Goal: Task Accomplishment & Management: Use online tool/utility

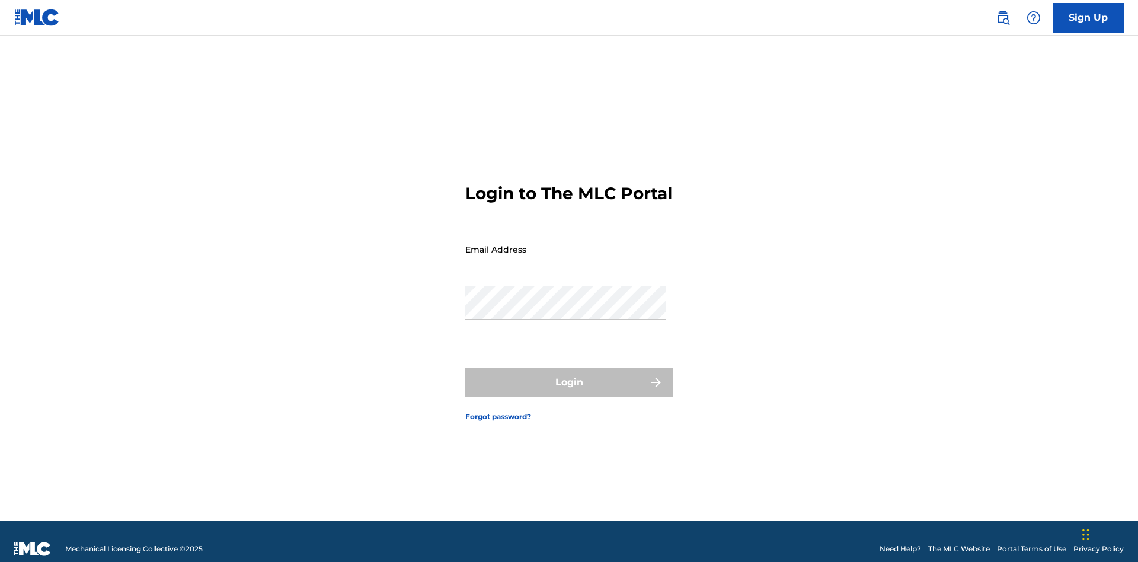
scroll to position [15, 0]
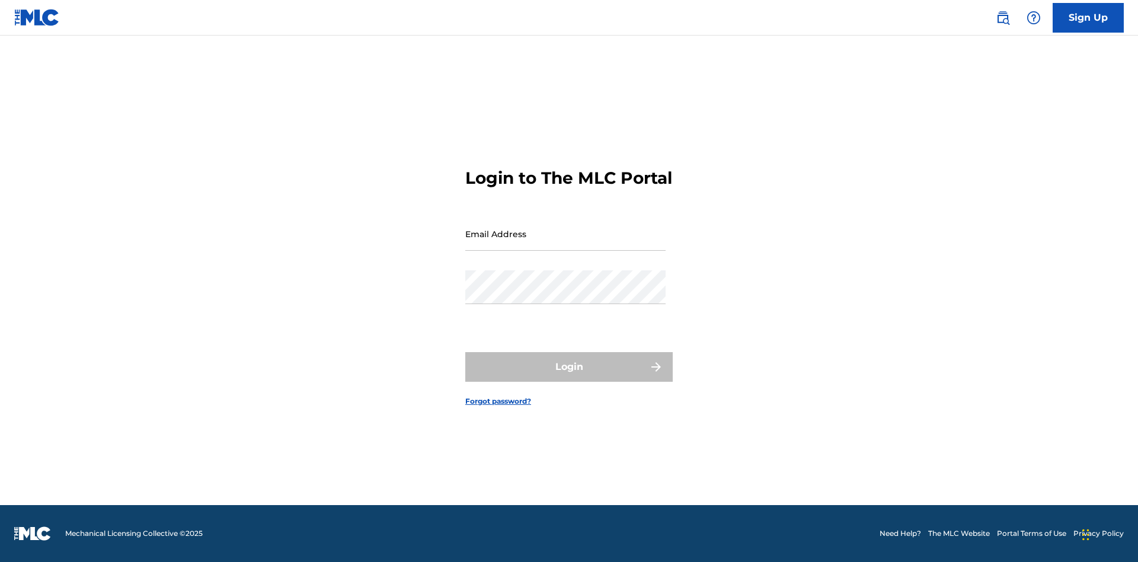
click at [566, 244] on input "Email Address" at bounding box center [565, 234] width 200 height 34
type input "[EMAIL_ADDRESS][DOMAIN_NAME]"
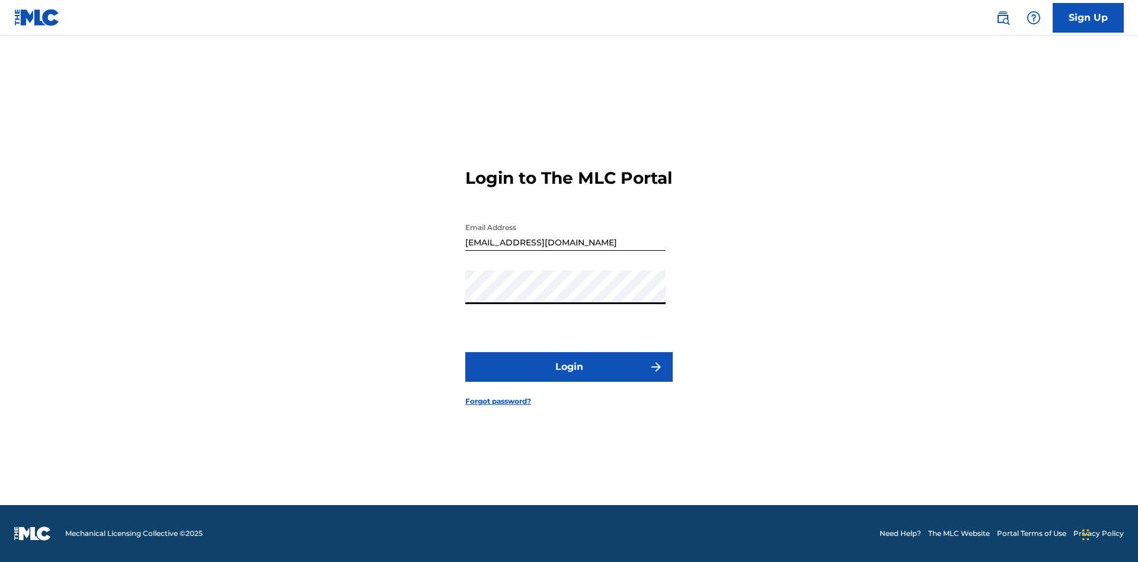
click at [569, 377] on button "Login" at bounding box center [569, 367] width 208 height 30
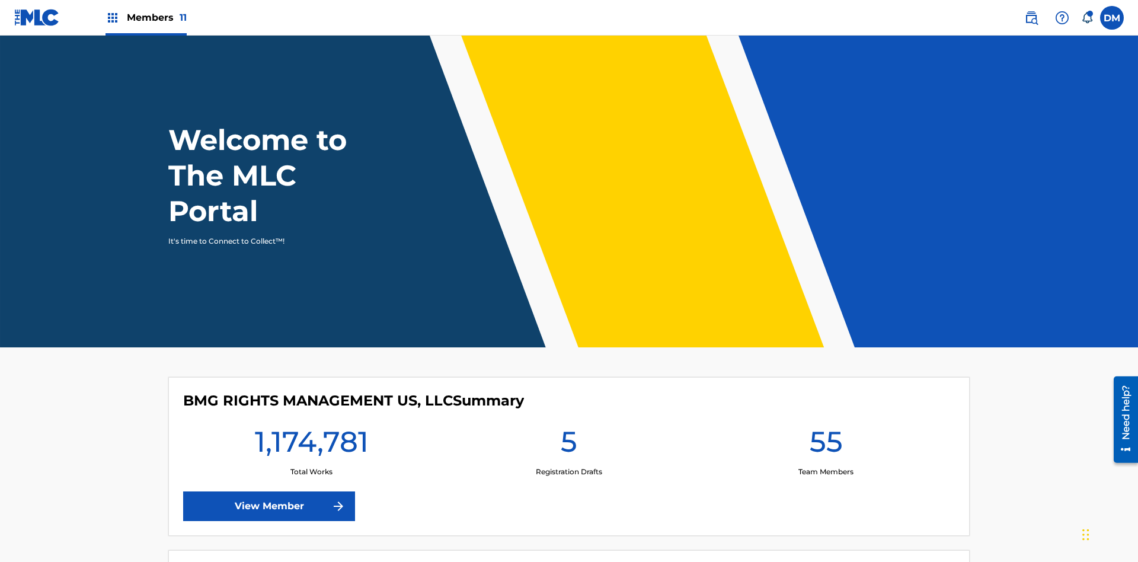
click at [146, 17] on span "Members 11" at bounding box center [157, 18] width 60 height 14
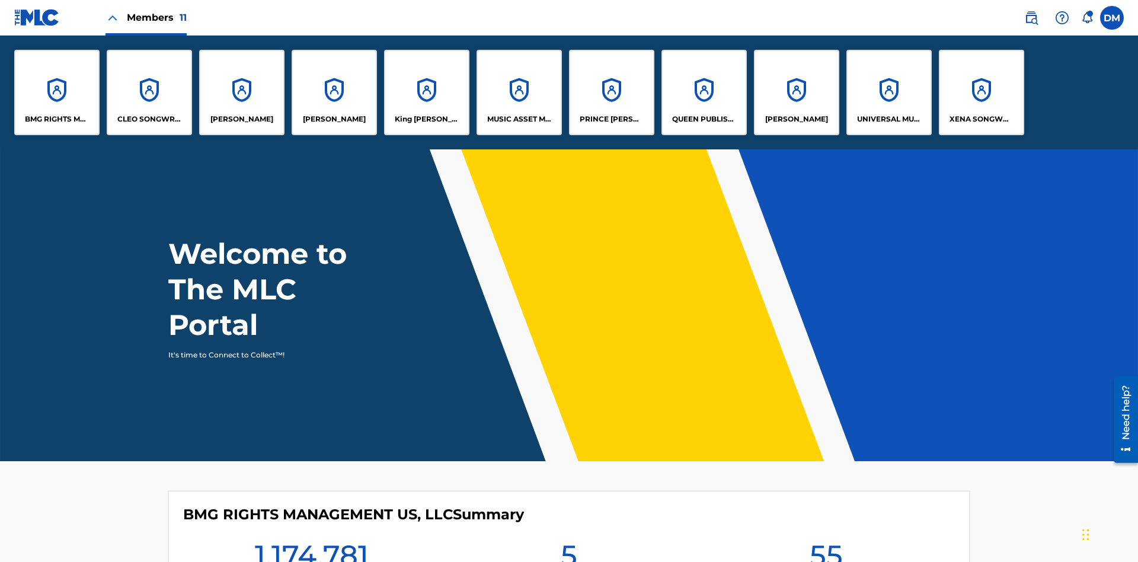
scroll to position [43, 0]
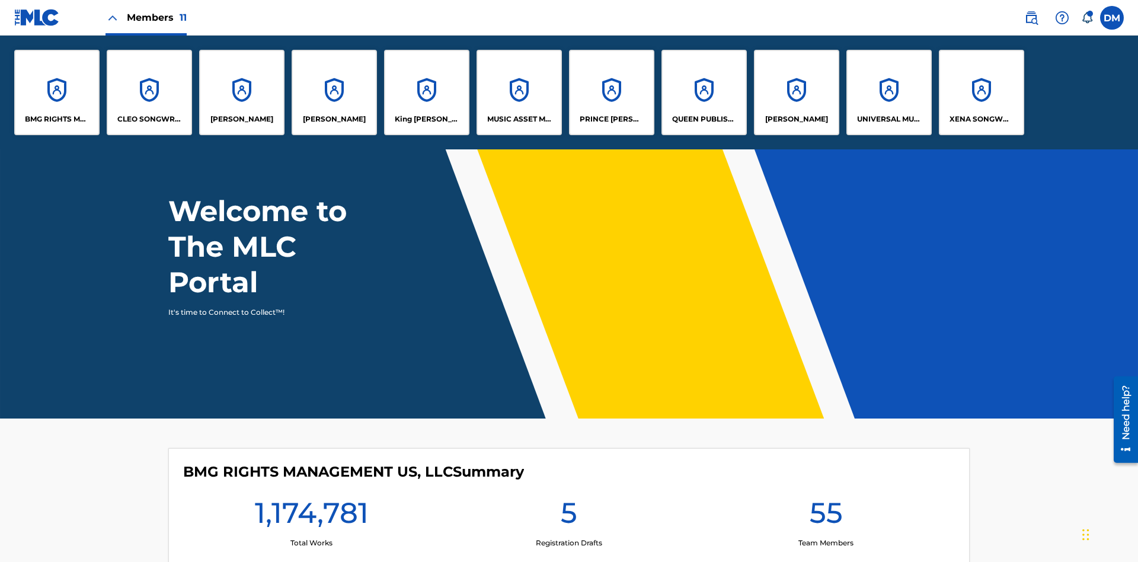
click at [57, 119] on p "BMG RIGHTS MANAGEMENT US, LLC" at bounding box center [57, 119] width 65 height 11
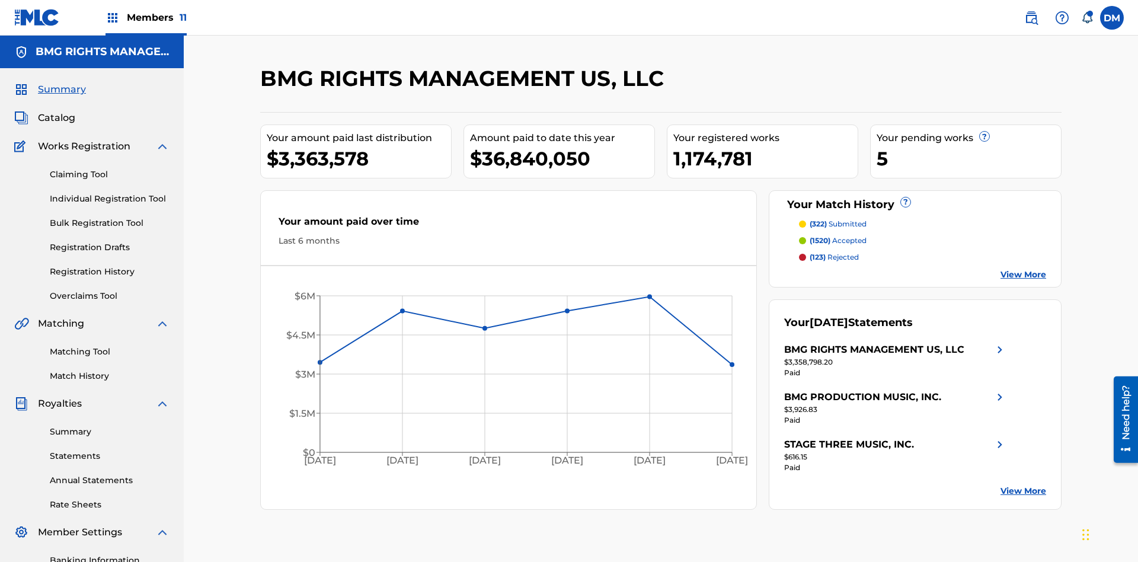
scroll to position [173, 0]
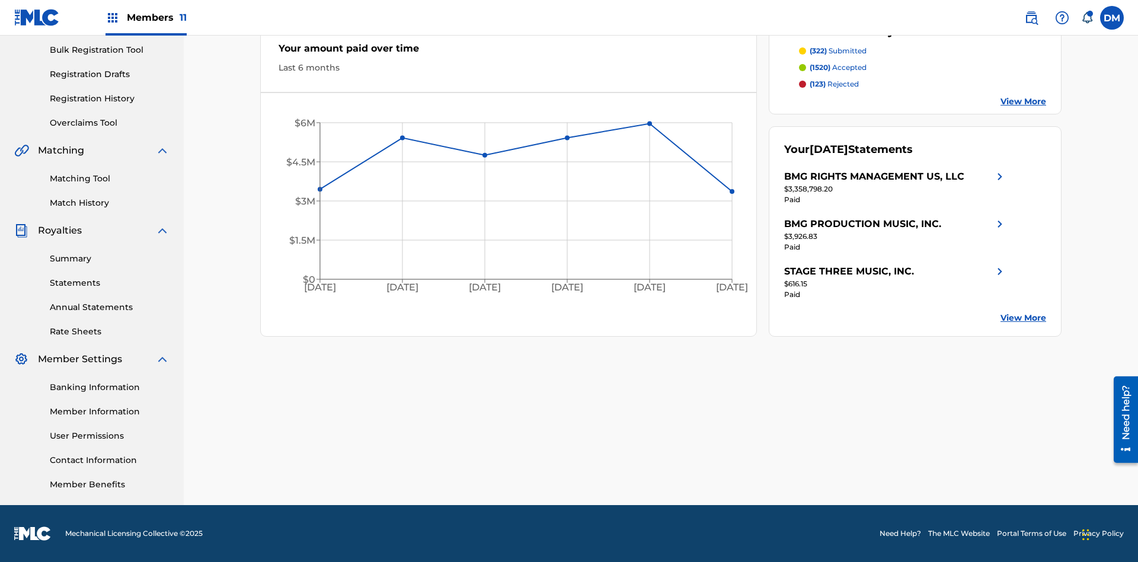
click at [110, 123] on link "Overclaims Tool" at bounding box center [110, 123] width 120 height 12
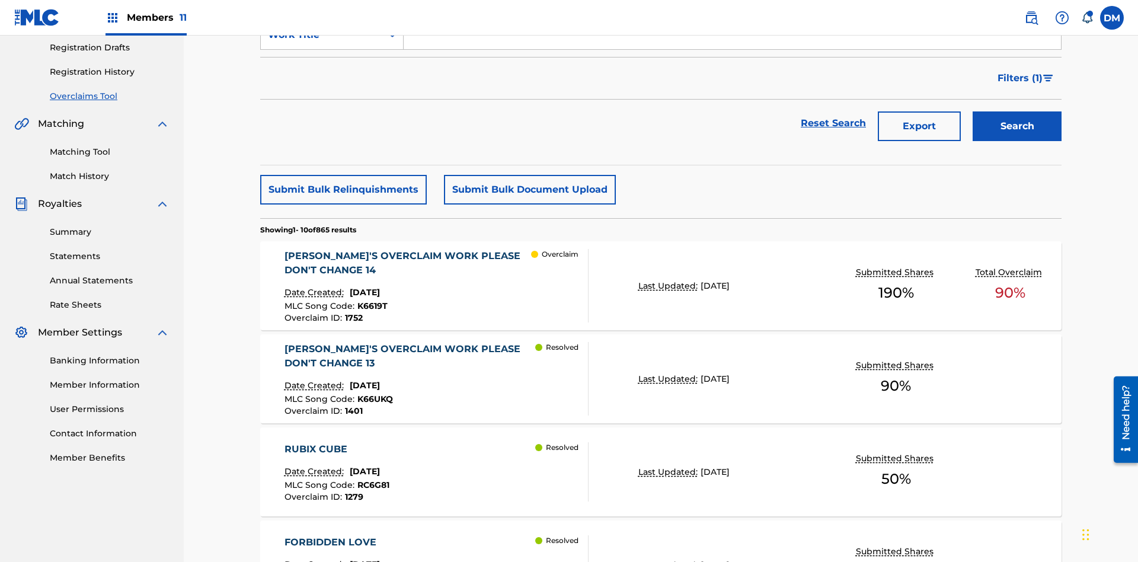
click at [1020, 78] on span "Filters ( 1 )" at bounding box center [1020, 78] width 45 height 14
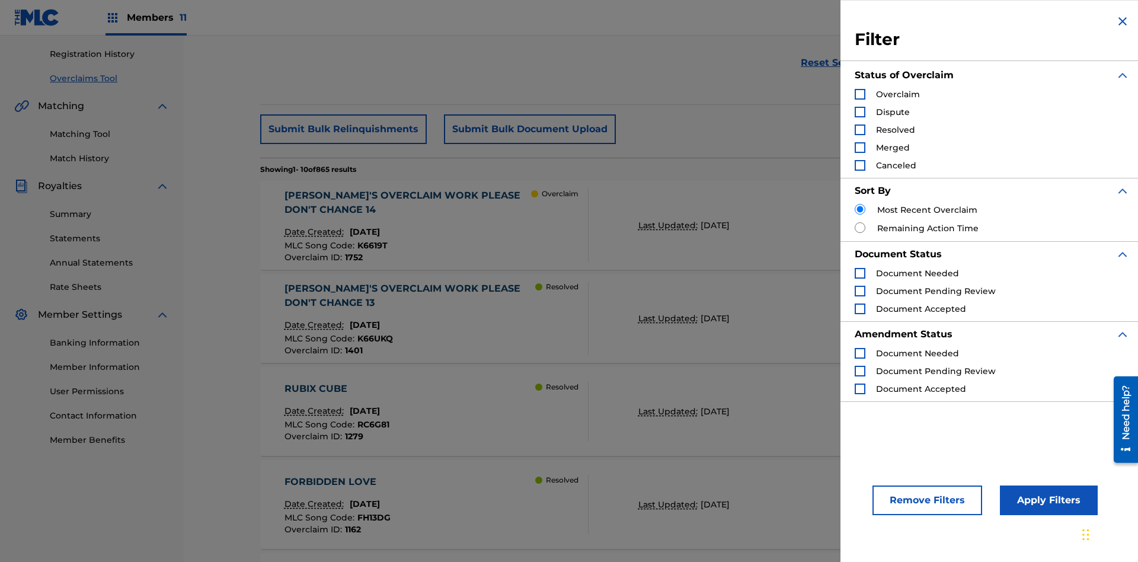
click at [860, 94] on div "Search Form" at bounding box center [860, 94] width 11 height 11
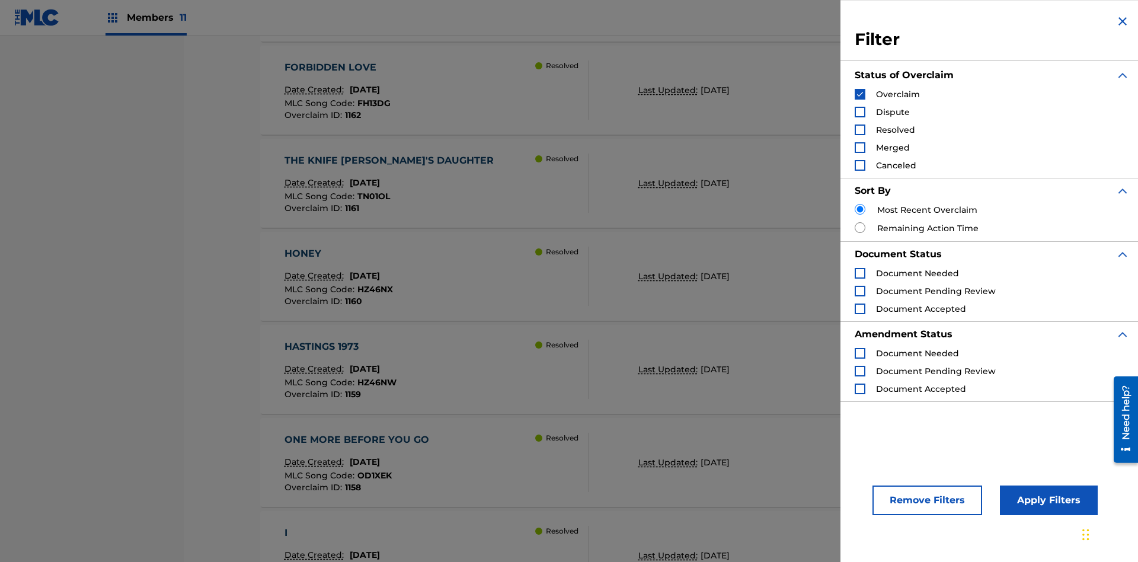
click at [1047, 500] on button "Apply Filters" at bounding box center [1049, 501] width 98 height 30
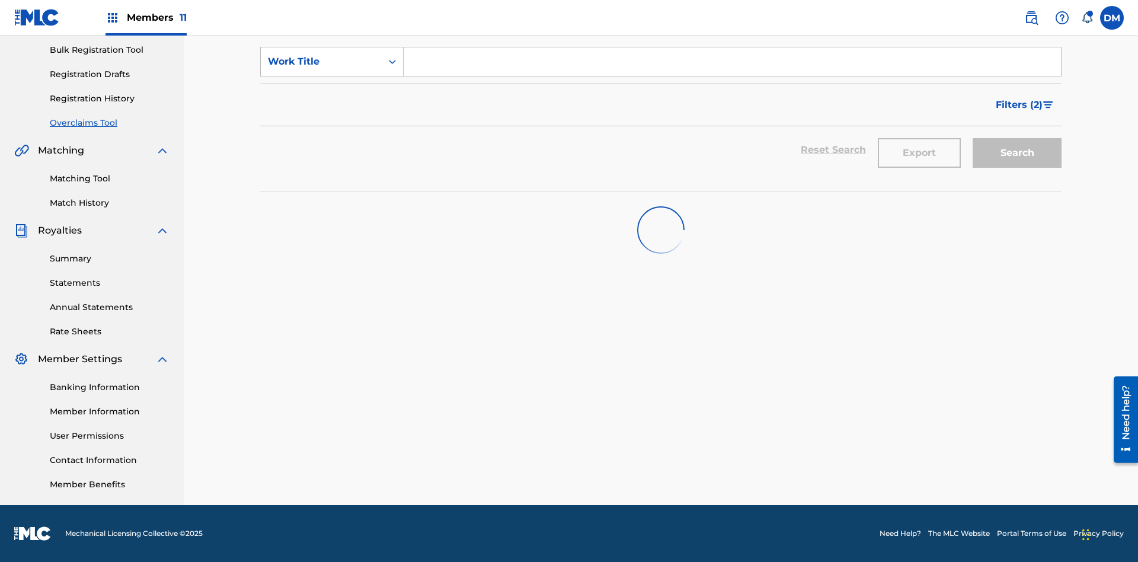
scroll to position [173, 0]
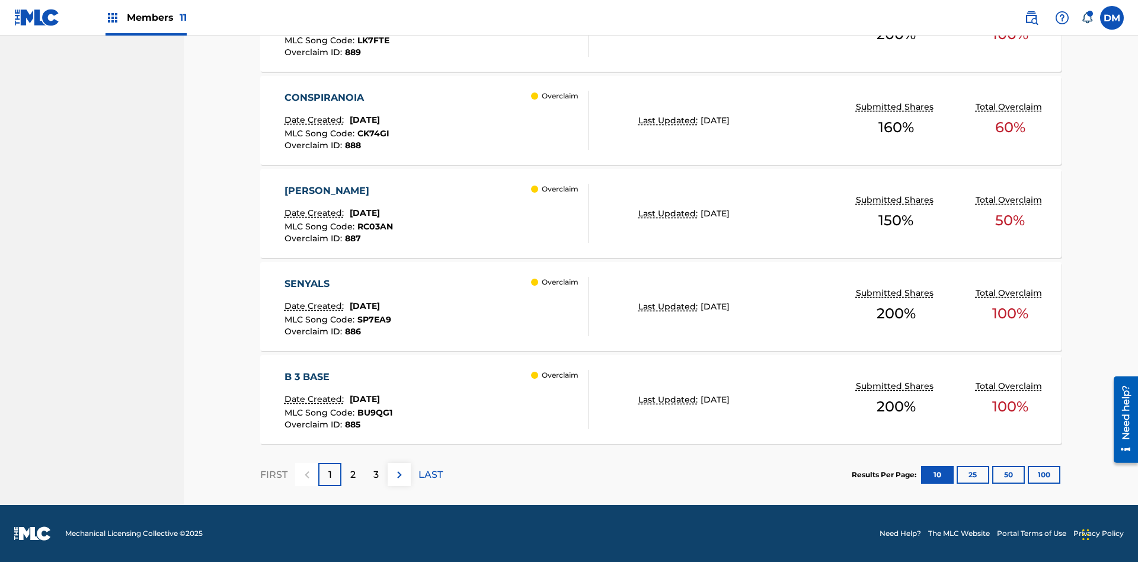
click at [1028, 474] on button "100" at bounding box center [1044, 475] width 33 height 18
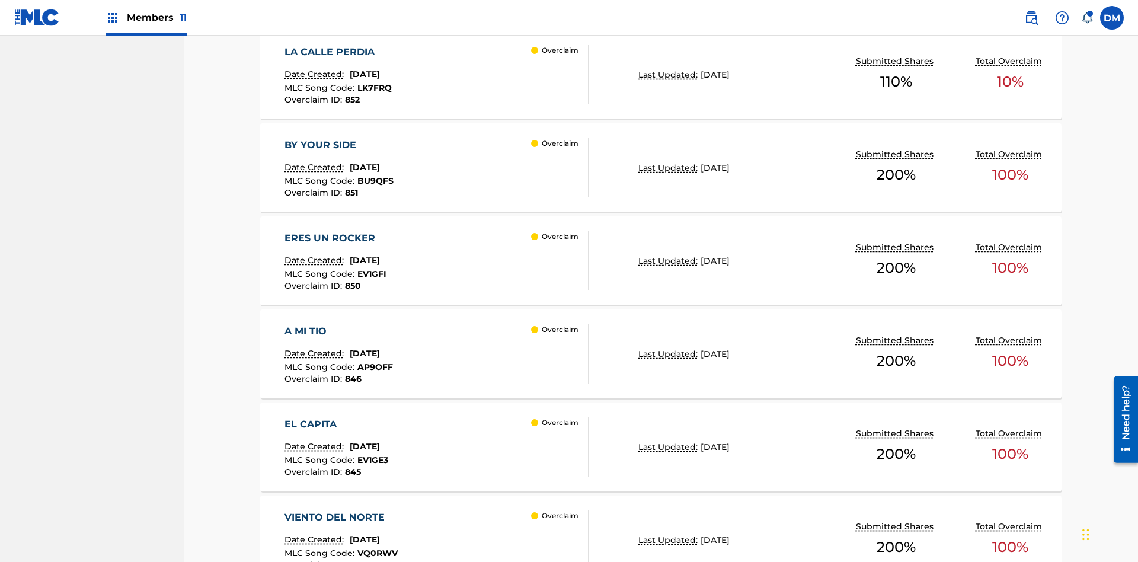
scroll to position [5996, 0]
